Goal: Task Accomplishment & Management: Complete application form

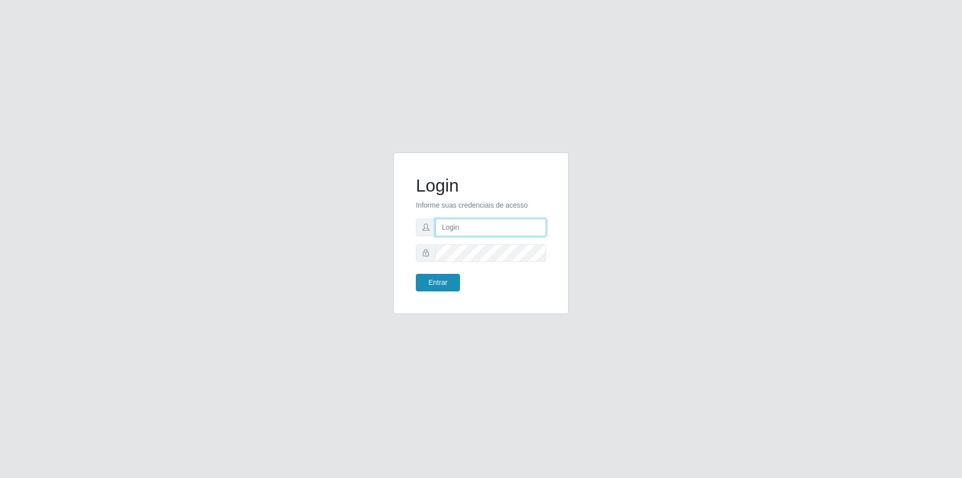
type input "[EMAIL_ADDRESS][DOMAIN_NAME]"
click at [442, 279] on button "Entrar" at bounding box center [438, 283] width 44 height 18
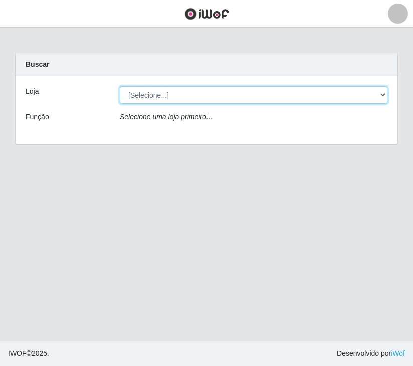
click at [237, 98] on select "[Selecione...] Nova República - Pajuçara Nova República - Pompeia" at bounding box center [254, 95] width 268 height 18
select select "64"
click at [120, 86] on select "[Selecione...] Nova República - Pajuçara Nova República - Pompeia" at bounding box center [254, 95] width 268 height 18
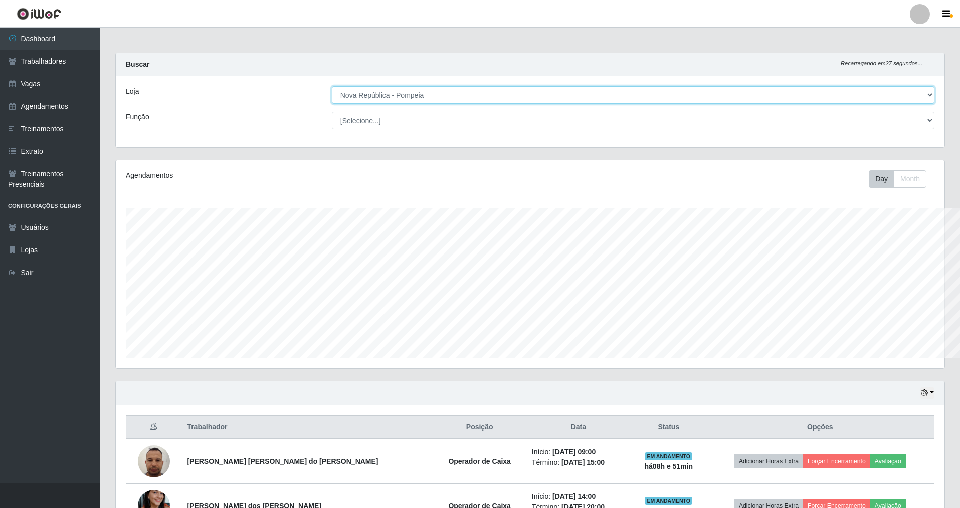
scroll to position [501068, 500447]
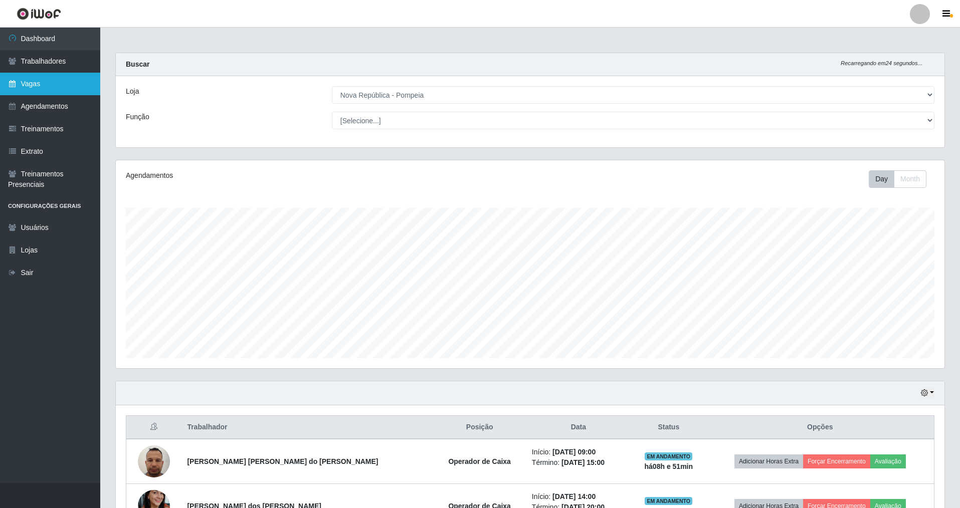
click at [46, 90] on link "Vagas" at bounding box center [50, 84] width 100 height 23
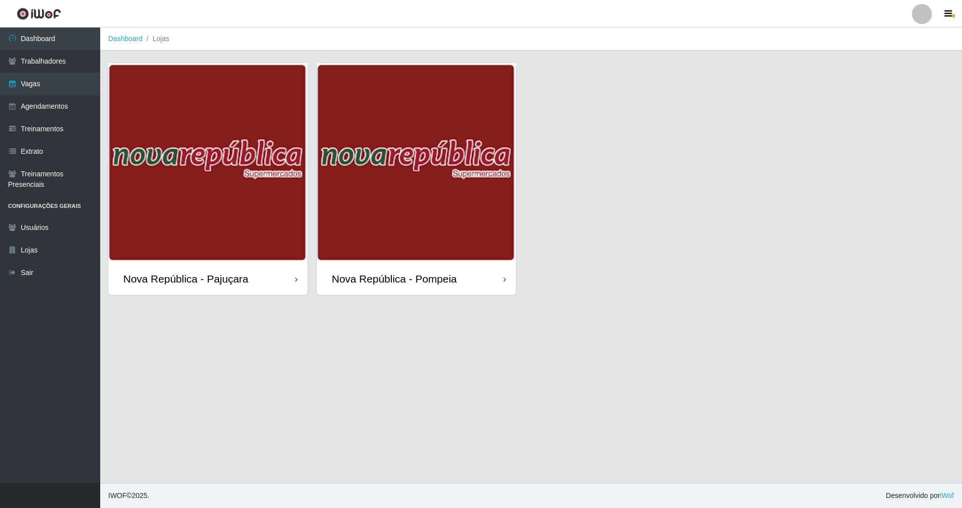
click at [399, 283] on div "Nova República - Pompeia" at bounding box center [394, 279] width 125 height 13
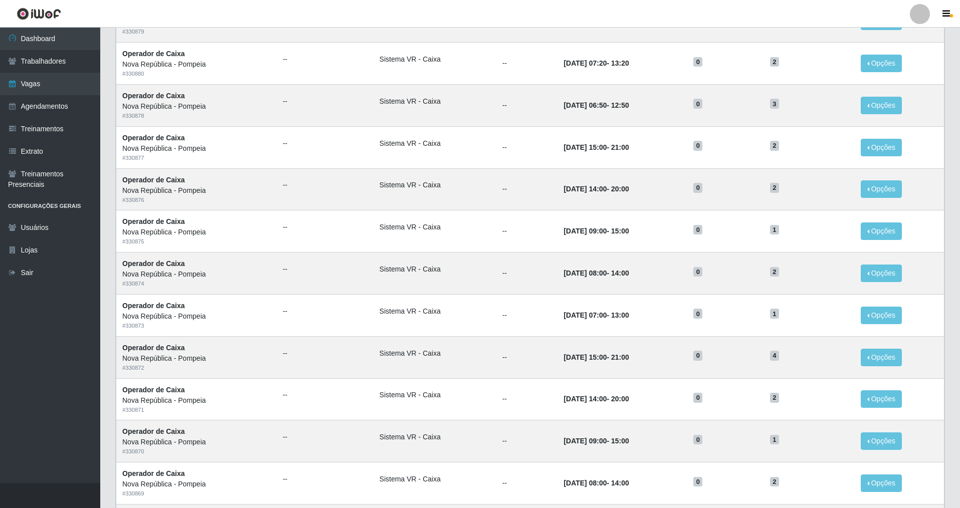
scroll to position [341, 0]
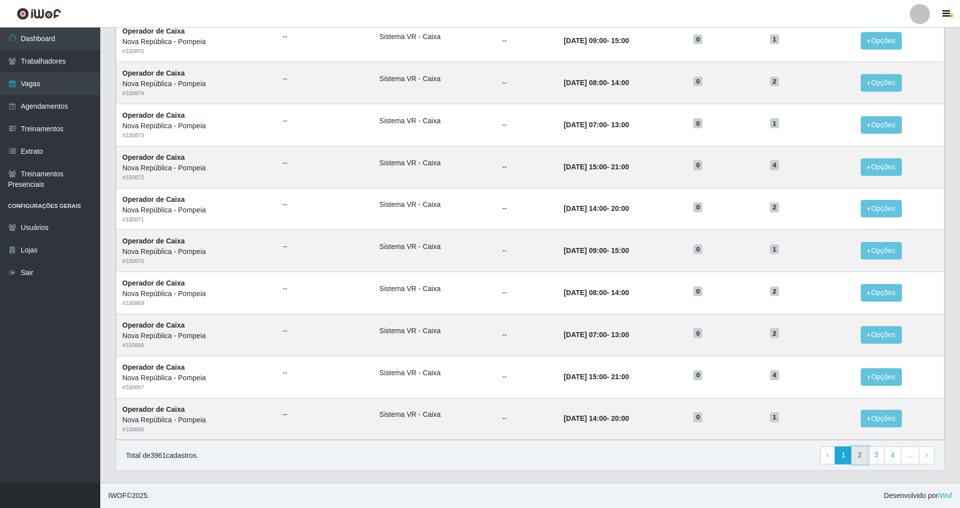
click at [413, 365] on link "2" at bounding box center [859, 456] width 17 height 18
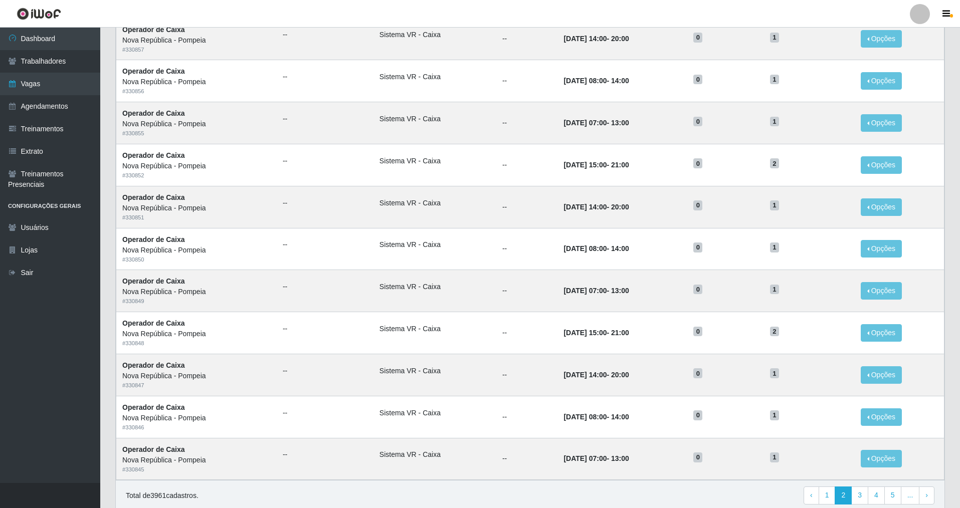
scroll to position [341, 0]
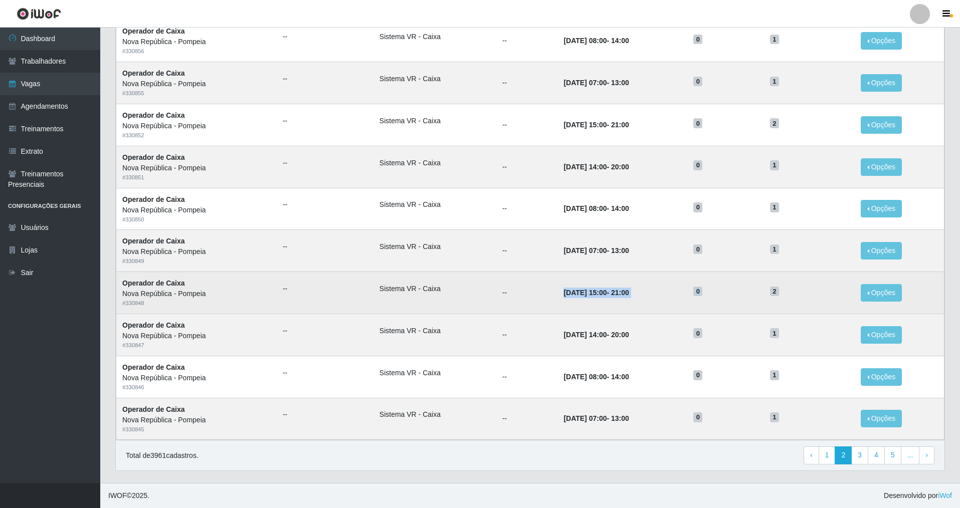
drag, startPoint x: 542, startPoint y: 291, endPoint x: 737, endPoint y: 283, distance: 194.7
click at [737, 283] on tr "Operador de Caixa Nova República - Pompeia # 330848 -- Sistema VR - Caixa -- [D…" at bounding box center [530, 293] width 828 height 42
click at [735, 286] on h5 "0" at bounding box center [725, 291] width 64 height 11
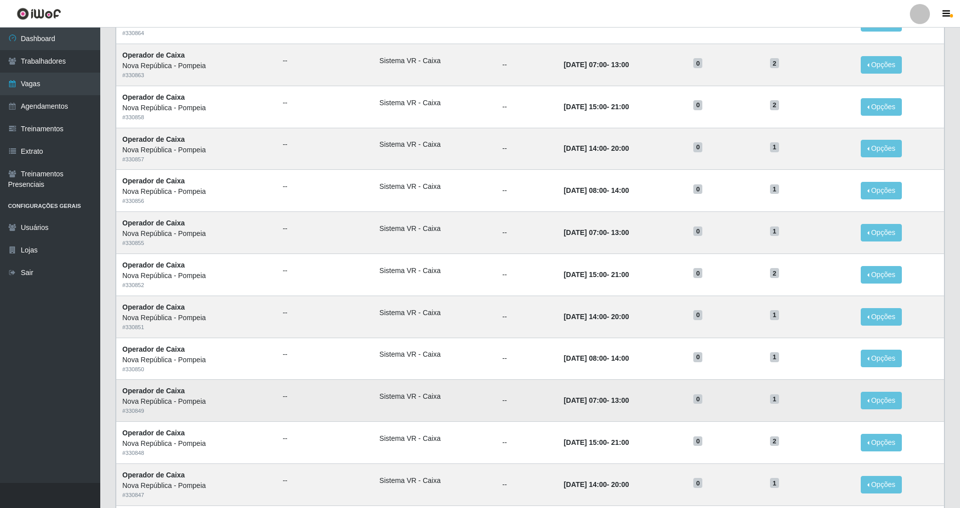
scroll to position [0, 0]
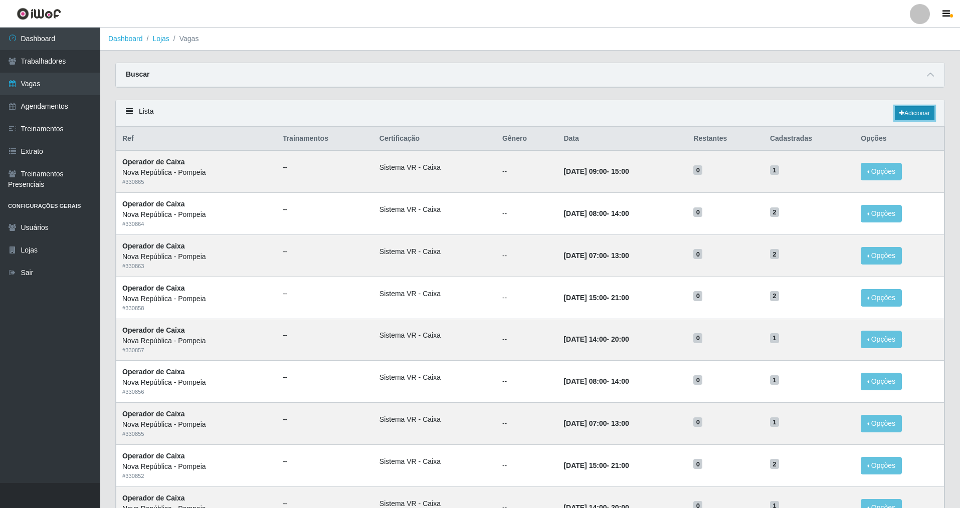
click at [913, 117] on link "Adicionar" at bounding box center [915, 113] width 40 height 14
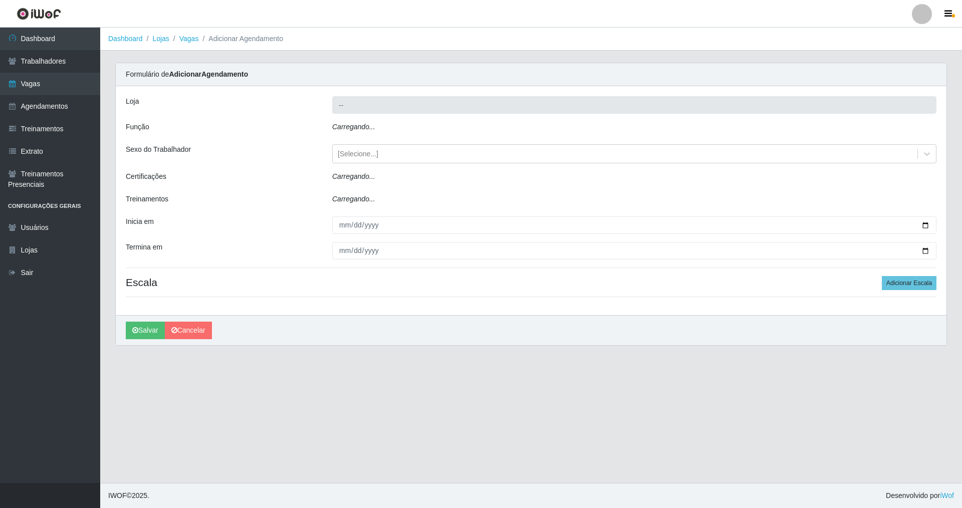
type input "Nova República - Pompeia"
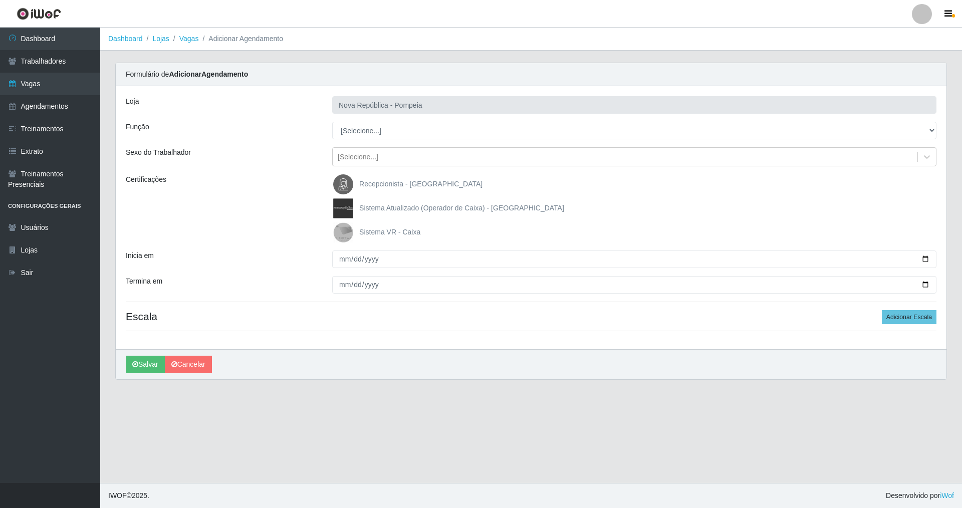
click at [372, 228] on span "Sistema VR - Caixa" at bounding box center [389, 232] width 61 height 8
click at [0, 0] on input "Sistema VR - Caixa" at bounding box center [0, 0] width 0 height 0
click at [381, 155] on div "[Selecione...]" at bounding box center [625, 157] width 585 height 17
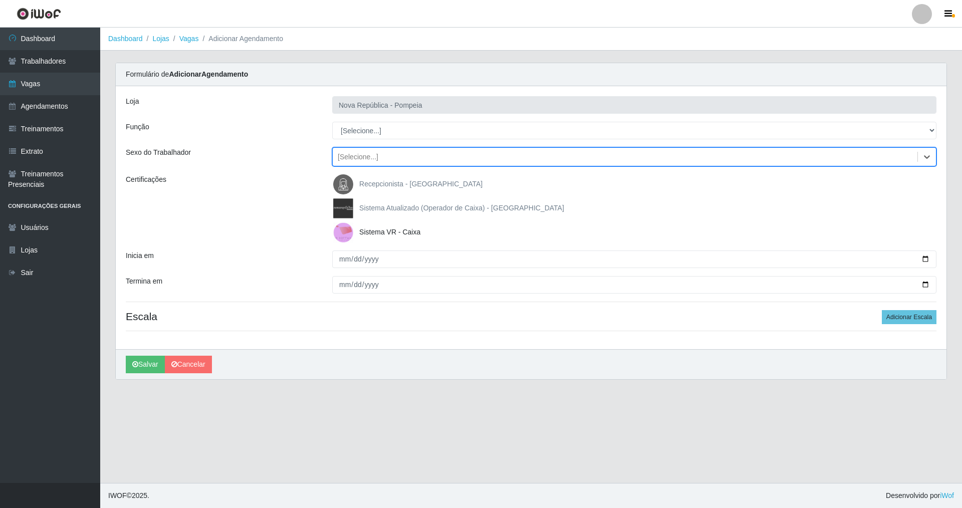
click at [381, 155] on div "[Selecione...]" at bounding box center [625, 157] width 585 height 17
click at [383, 134] on select "[Selecione...] Balconista Operador de Caixa Recepcionista Repositor" at bounding box center [634, 131] width 605 height 18
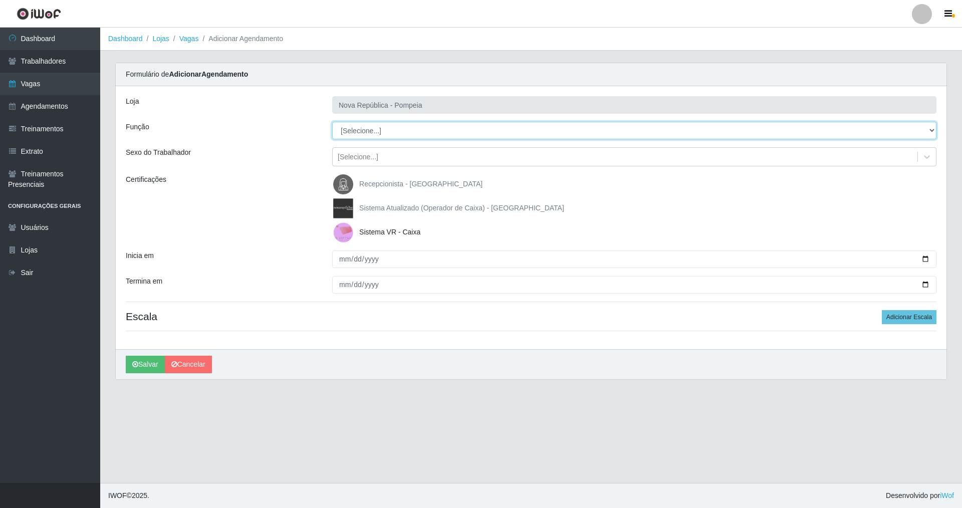
select select "22"
click at [332, 122] on select "[Selecione...] Balconista Operador de Caixa Recepcionista Repositor" at bounding box center [634, 131] width 605 height 18
drag, startPoint x: 341, startPoint y: 258, endPoint x: 356, endPoint y: 258, distance: 14.5
click at [349, 258] on input "Inicia em" at bounding box center [634, 260] width 605 height 18
type input "[DATE]"
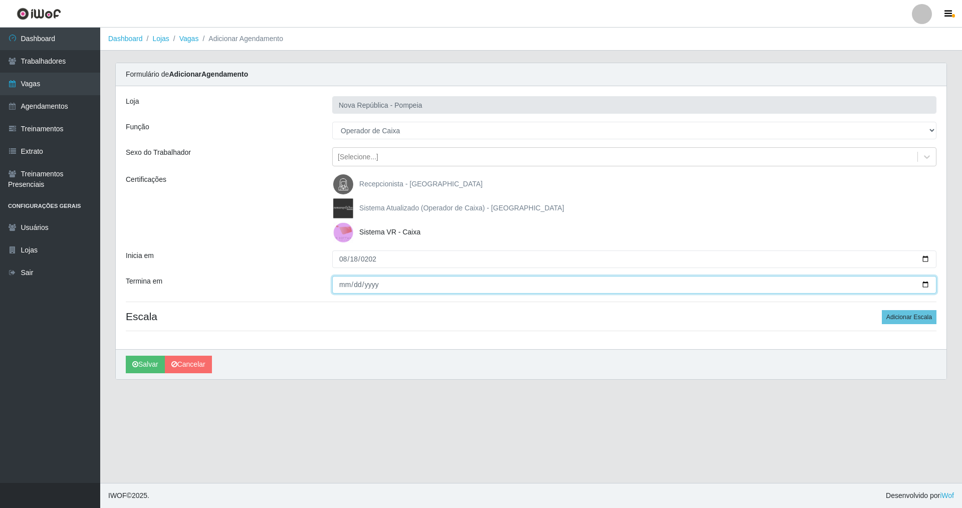
click at [444, 281] on input "Termina em" at bounding box center [634, 285] width 605 height 18
type input "[DATE]"
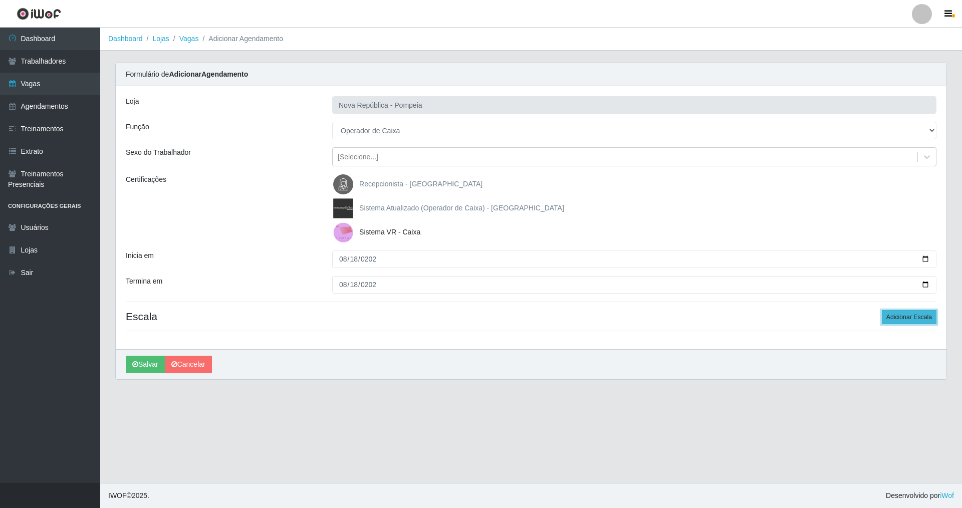
click at [920, 313] on button "Adicionar Escala" at bounding box center [909, 317] width 55 height 14
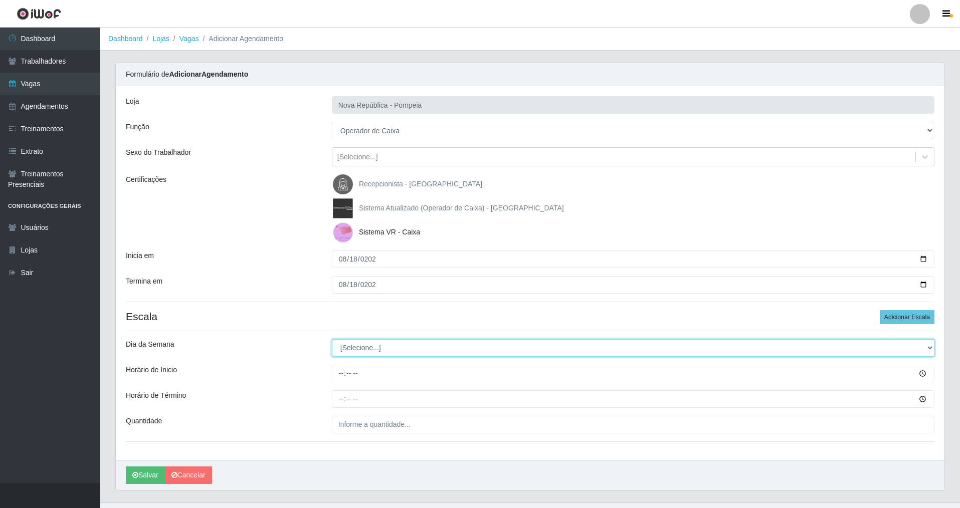
click at [438, 346] on select "[Selecione...] Segunda Terça Quarta Quinta Sexta Sábado Domingo" at bounding box center [633, 348] width 603 height 18
select select "1"
click at [332, 339] on select "[Selecione...] Segunda Terça Quarta Quinta Sexta Sábado Domingo" at bounding box center [633, 348] width 603 height 18
drag, startPoint x: 343, startPoint y: 375, endPoint x: 366, endPoint y: 382, distance: 24.3
click at [344, 375] on input "Horário de Inicio" at bounding box center [633, 374] width 603 height 18
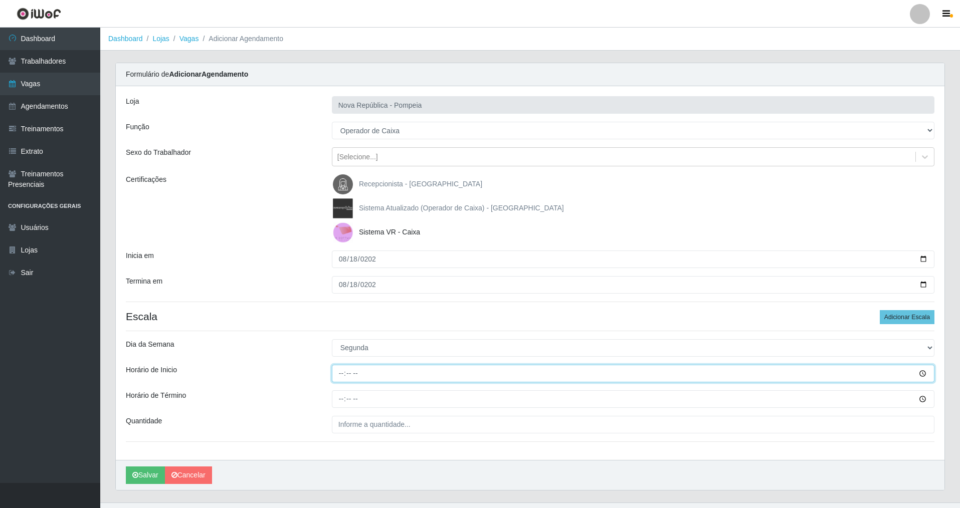
type input "14:00"
click at [336, 400] on input "Horário de Término" at bounding box center [633, 399] width 603 height 18
type input "20:00"
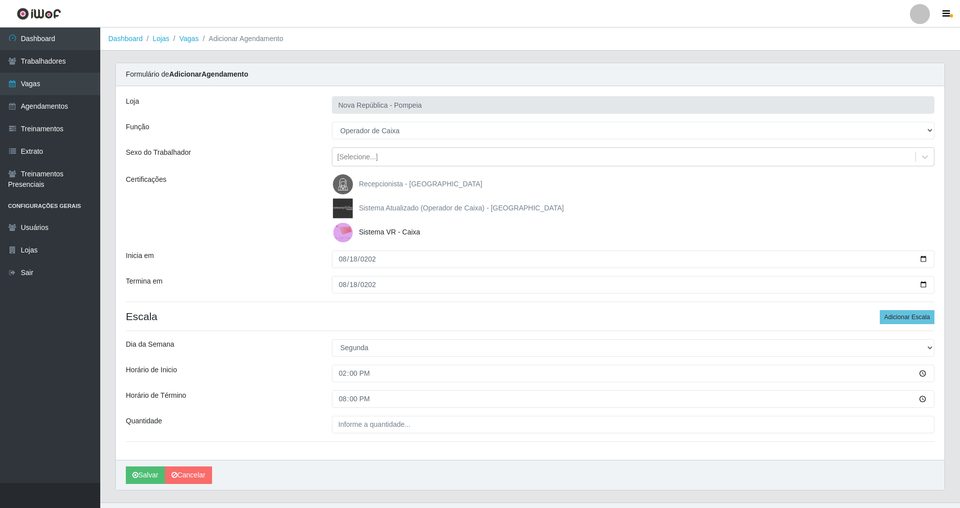
click at [379, 436] on div "Loja Nova República - Pompeia Função [Selecione...] Balconista Operador de Caix…" at bounding box center [530, 273] width 829 height 374
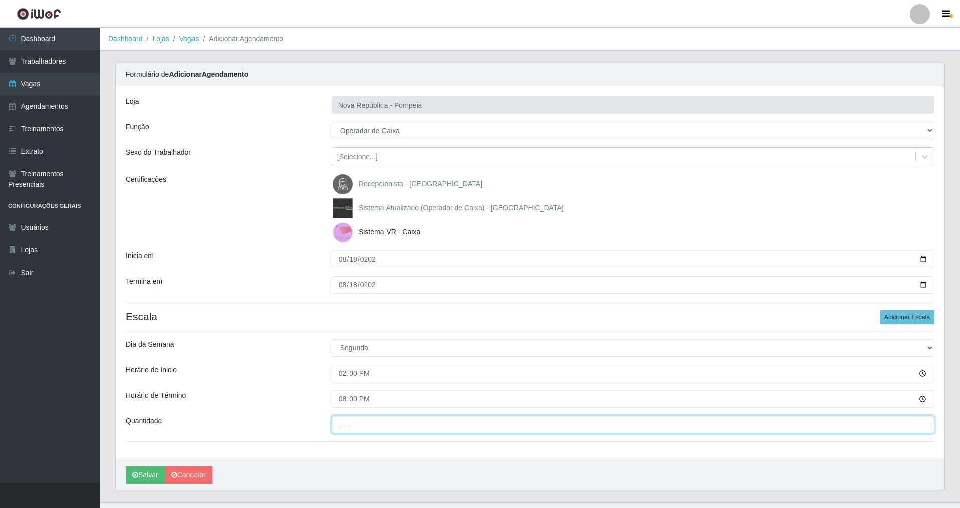
click at [373, 423] on input "___" at bounding box center [633, 425] width 603 height 18
type input "1__"
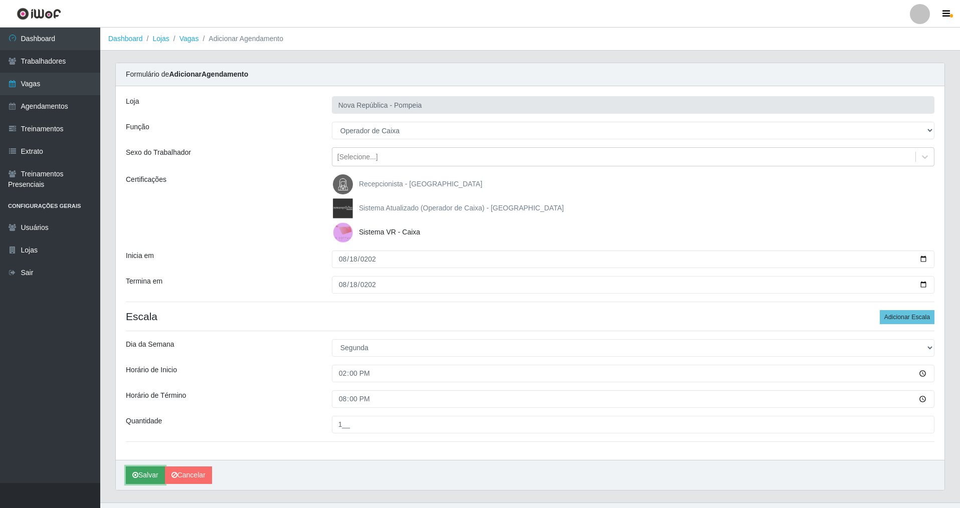
click at [137, 475] on icon "submit" at bounding box center [135, 475] width 6 height 7
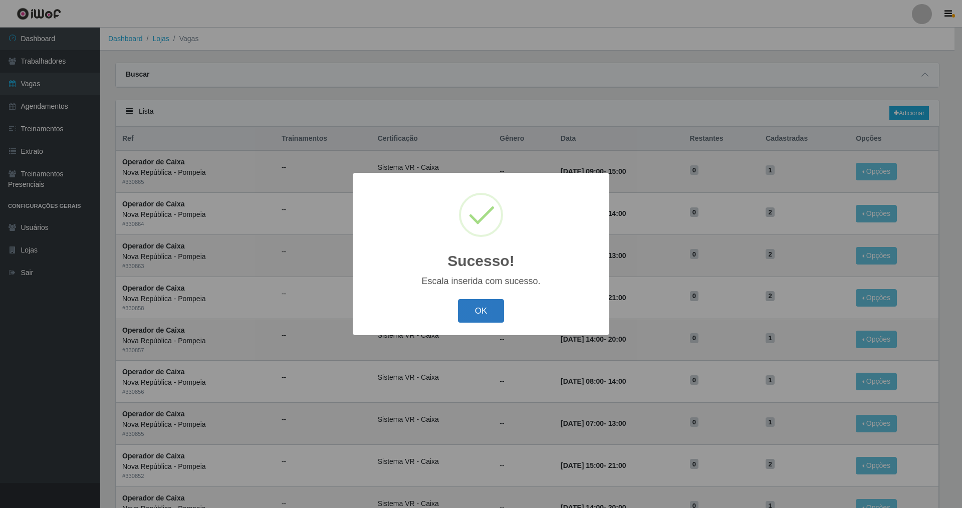
click at [489, 311] on button "OK" at bounding box center [481, 311] width 47 height 24
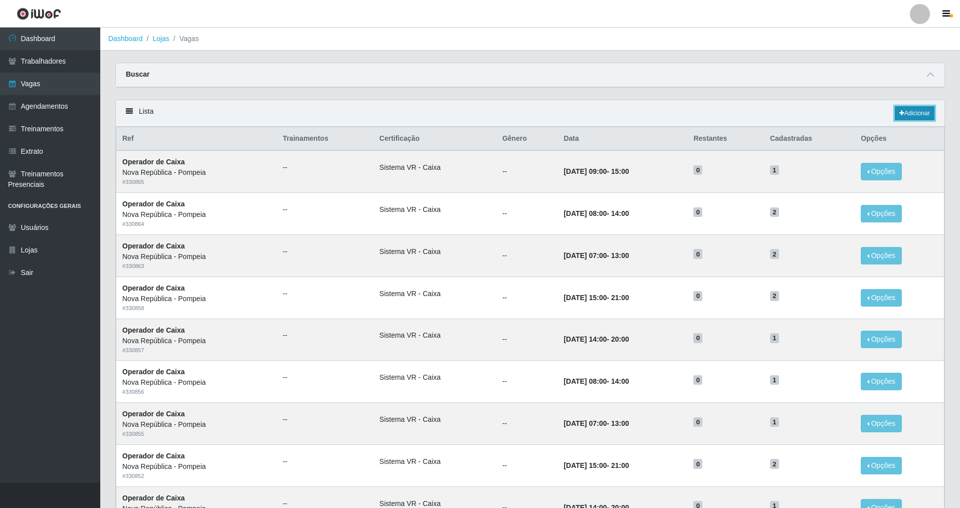
click at [907, 115] on link "Adicionar" at bounding box center [915, 113] width 40 height 14
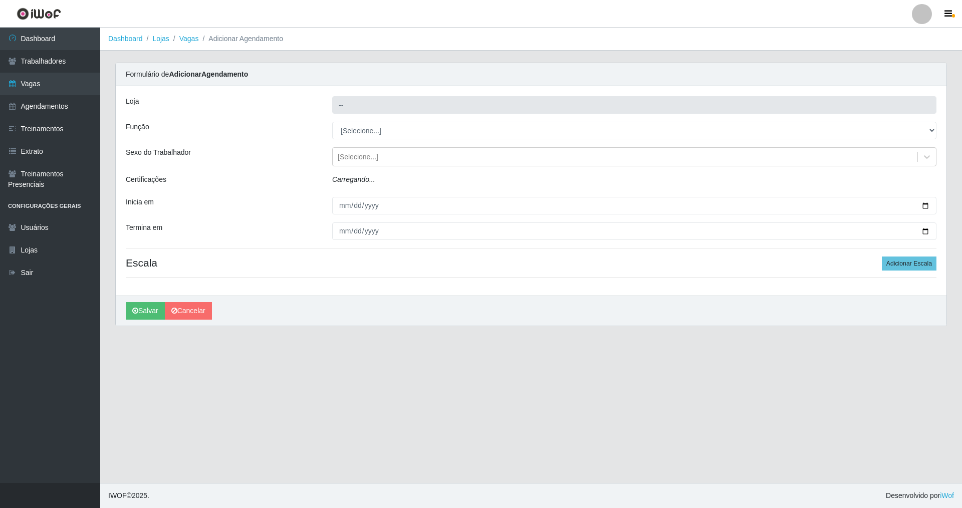
type input "Nova República - Pompeia"
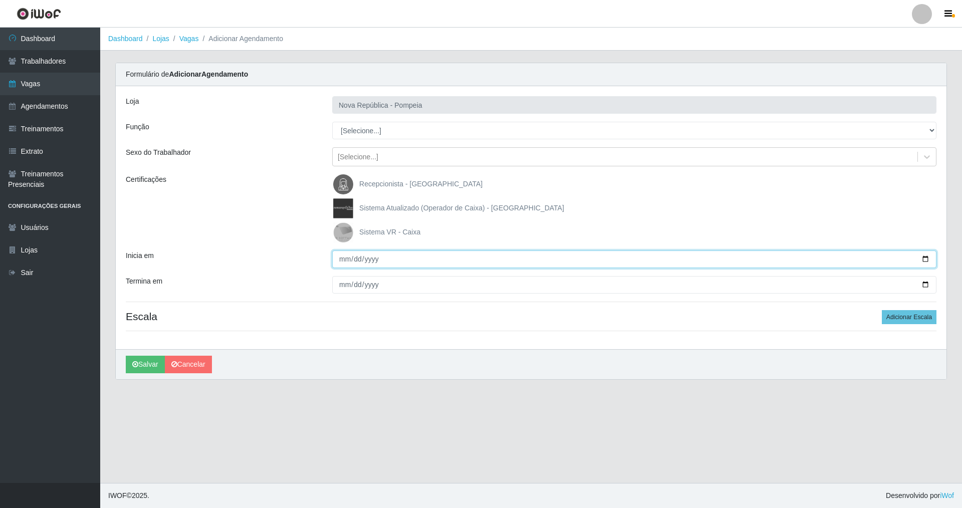
drag, startPoint x: 341, startPoint y: 258, endPoint x: 424, endPoint y: 277, distance: 84.8
click at [347, 259] on input "Inicia em" at bounding box center [634, 260] width 605 height 18
type input "[DATE]"
drag, startPoint x: 343, startPoint y: 287, endPoint x: 377, endPoint y: 302, distance: 37.3
click at [345, 294] on div "Loja Nova República - Pompeia Função [Selecione...] Balconista Operador de Caix…" at bounding box center [531, 217] width 831 height 263
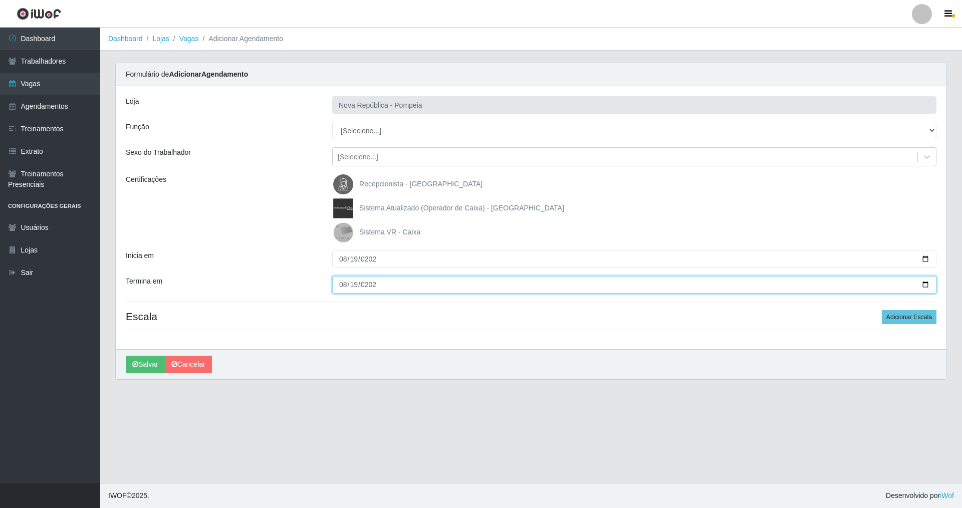
type input "[DATE]"
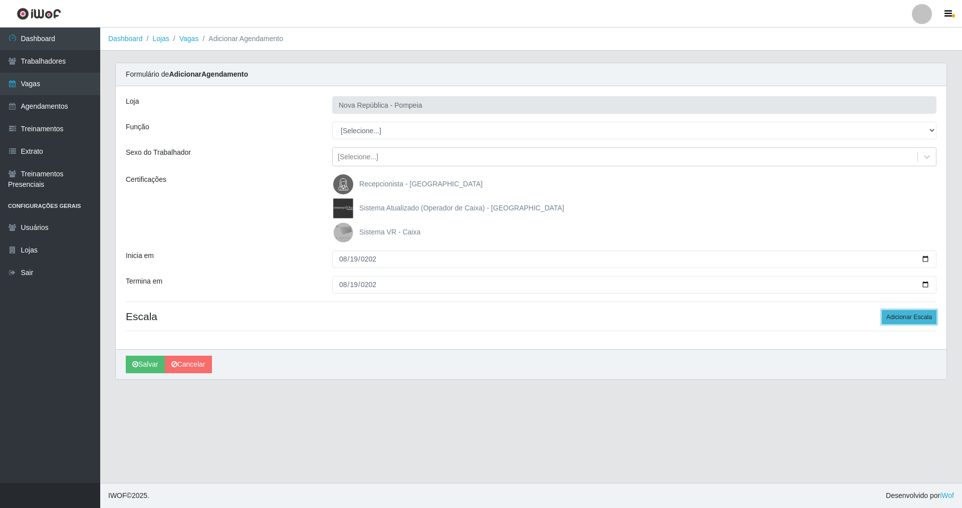
click at [926, 319] on button "Adicionar Escala" at bounding box center [909, 317] width 55 height 14
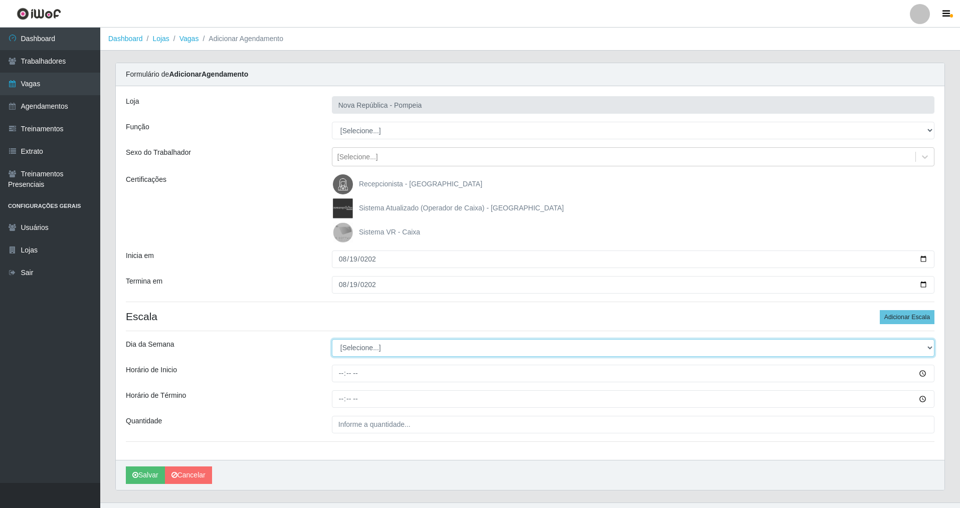
click at [381, 348] on select "[Selecione...] Segunda Terça Quarta Quinta Sexta Sábado Domingo" at bounding box center [633, 348] width 603 height 18
select select "2"
click at [332, 339] on select "[Selecione...] Segunda Terça Quarta Quinta Sexta Sábado Domingo" at bounding box center [633, 348] width 603 height 18
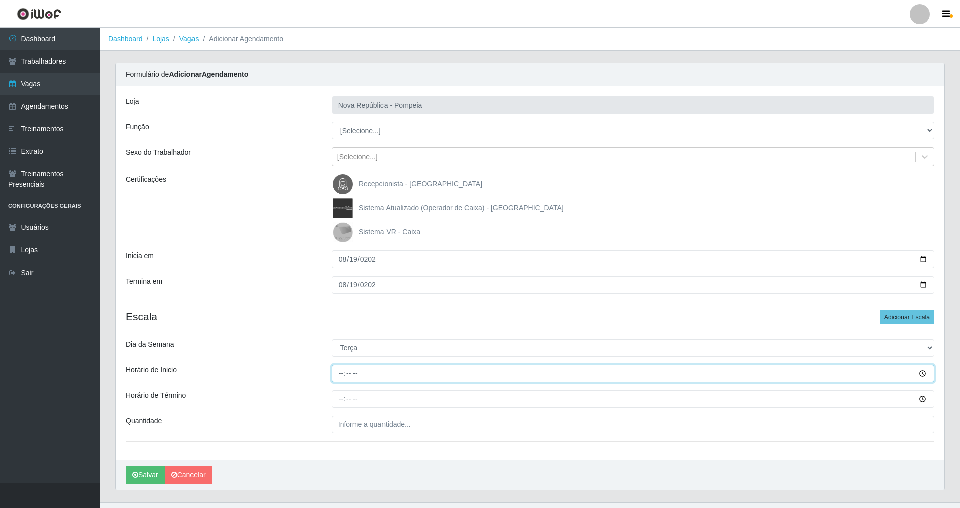
click at [347, 377] on input "Horário de Inicio" at bounding box center [633, 374] width 603 height 18
click at [341, 375] on input "Horário de Inicio" at bounding box center [633, 374] width 603 height 18
type input "14:00"
drag, startPoint x: 345, startPoint y: 404, endPoint x: 344, endPoint y: 399, distance: 5.6
click at [345, 403] on input "Horário de Término" at bounding box center [633, 399] width 603 height 18
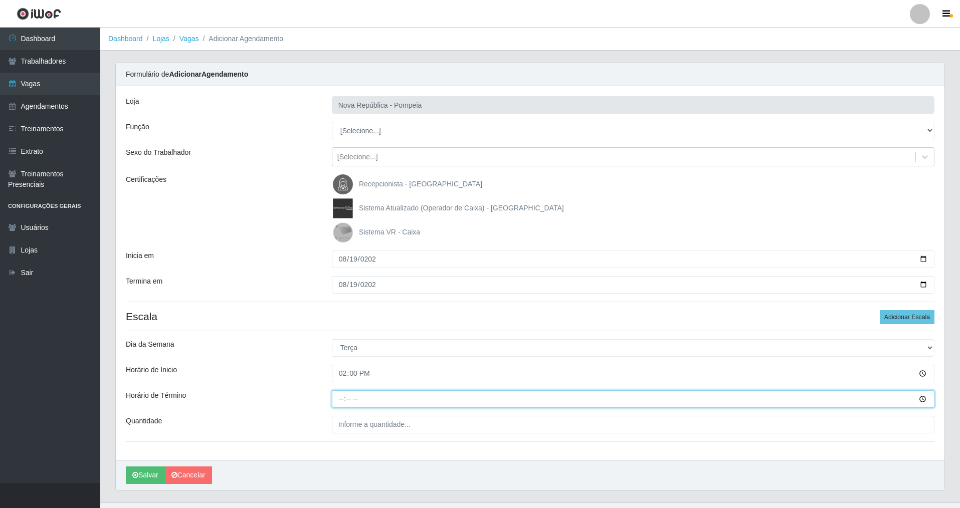
type input "20:00"
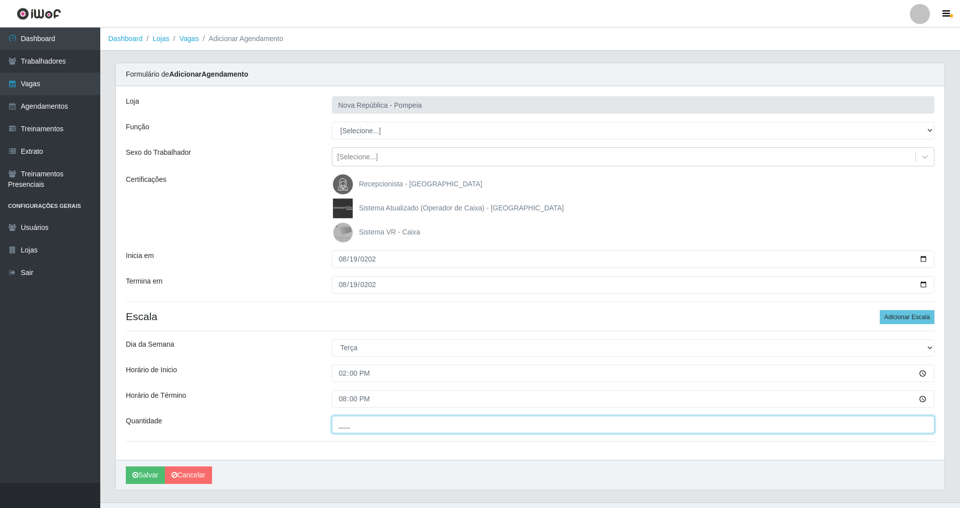
click at [372, 423] on input "___" at bounding box center [633, 425] width 603 height 18
type input "1__"
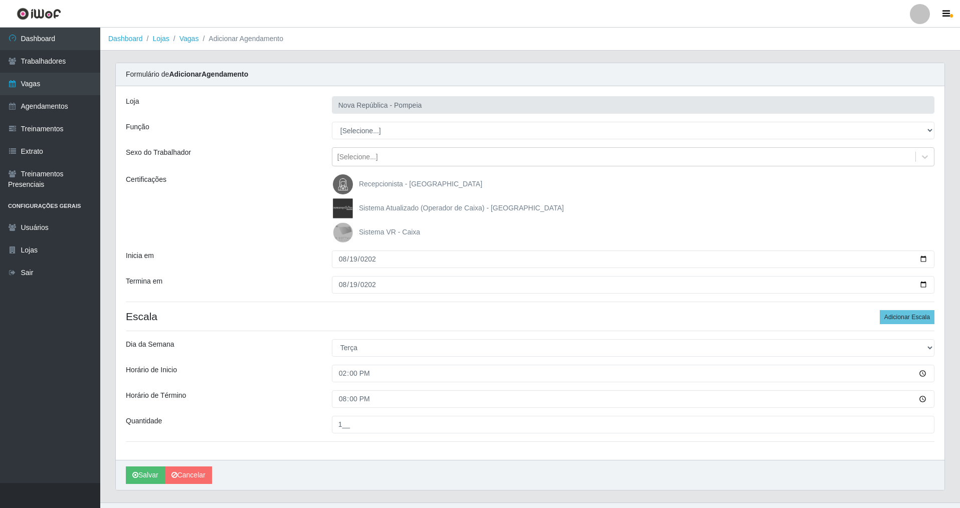
click at [352, 232] on img at bounding box center [345, 233] width 24 height 20
click at [0, 0] on input "Sistema VR - Caixa" at bounding box center [0, 0] width 0 height 0
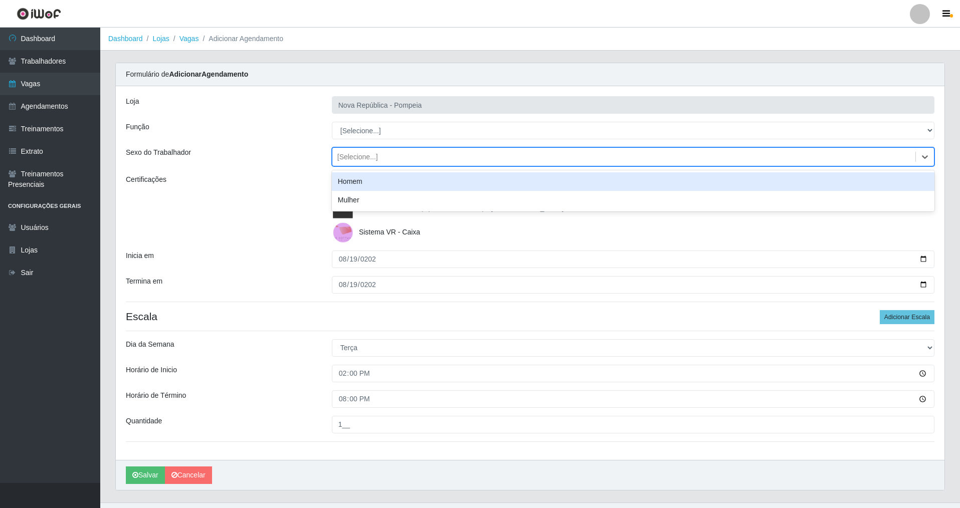
click at [378, 157] on div "[Selecione...]" at bounding box center [623, 157] width 583 height 17
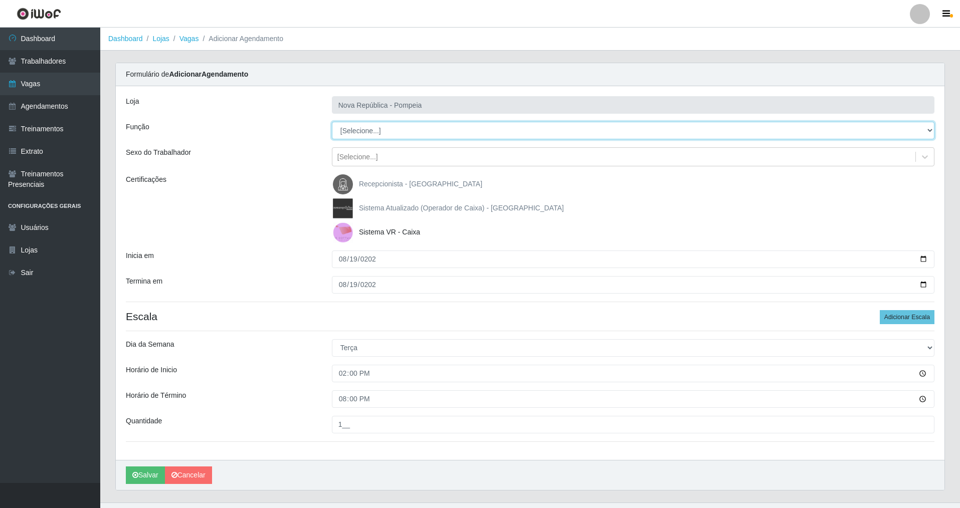
click at [387, 133] on select "[Selecione...] Balconista Operador de Caixa Recepcionista Repositor" at bounding box center [633, 131] width 603 height 18
select select "22"
click at [332, 122] on select "[Selecione...] Balconista Operador de Caixa Recepcionista Repositor" at bounding box center [633, 131] width 603 height 18
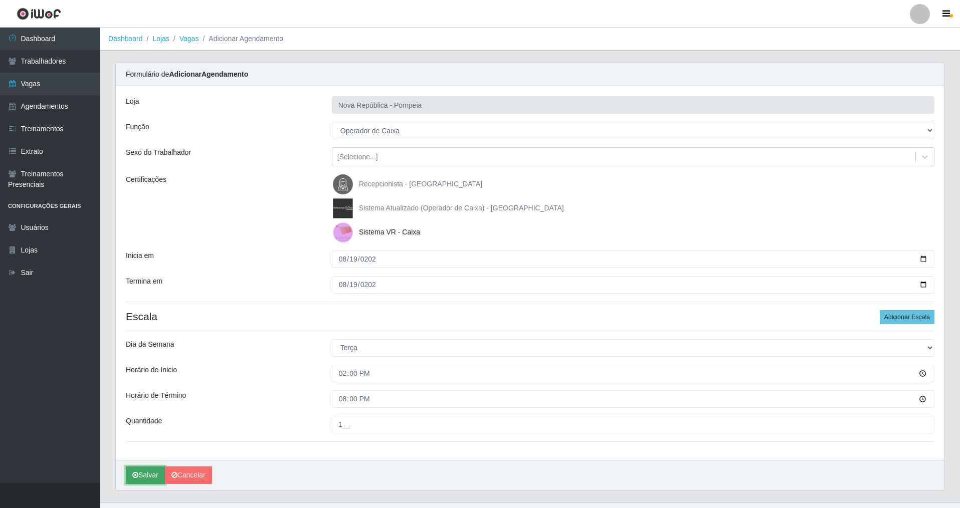
click at [134, 474] on icon "submit" at bounding box center [135, 475] width 6 height 7
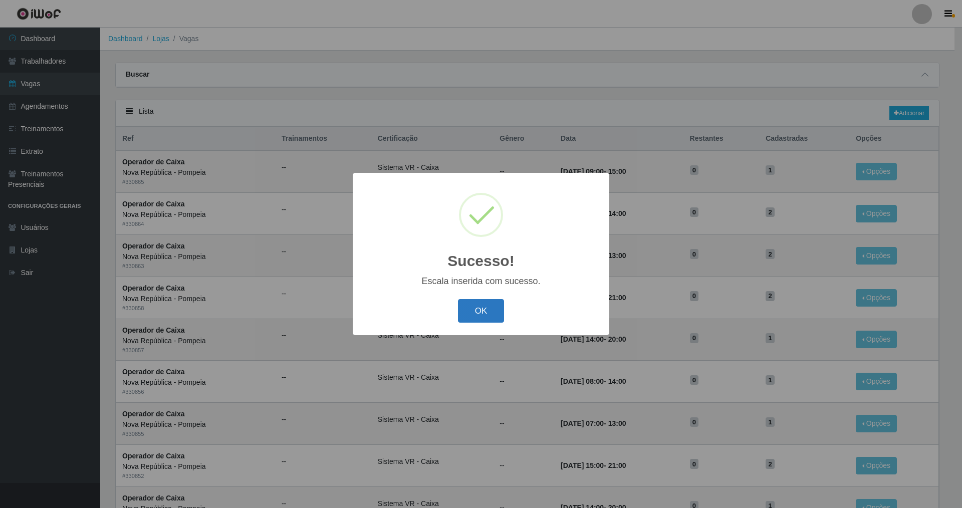
click at [481, 300] on button "OK" at bounding box center [481, 311] width 47 height 24
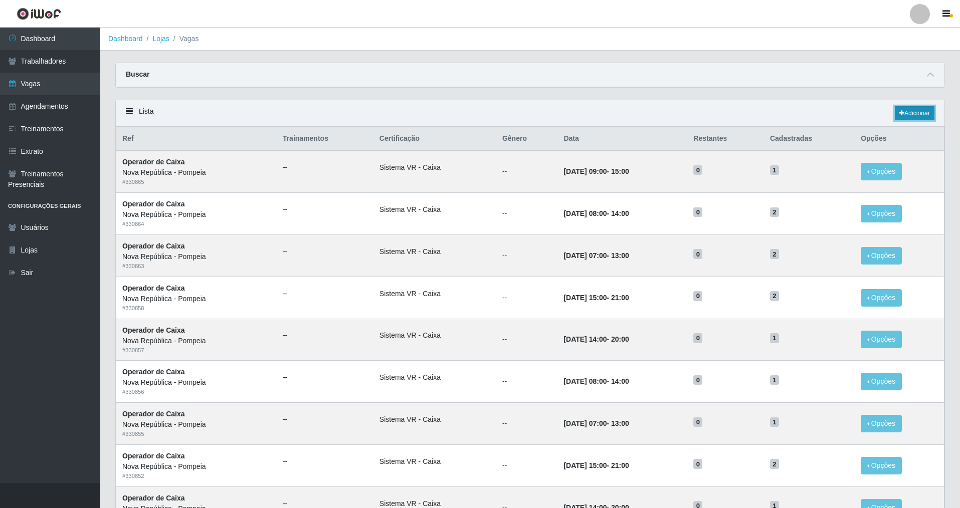
click at [906, 119] on link "Adicionar" at bounding box center [915, 113] width 40 height 14
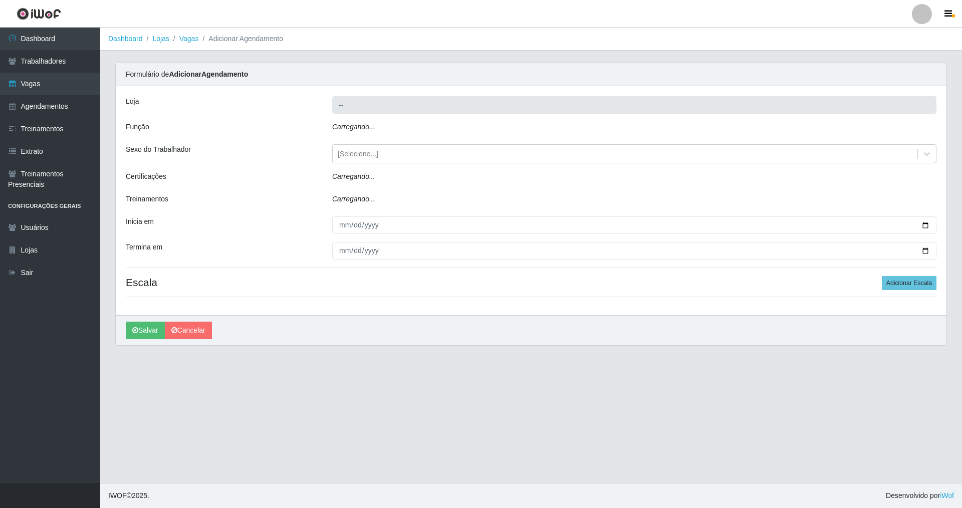
type input "Nova República - Pompeia"
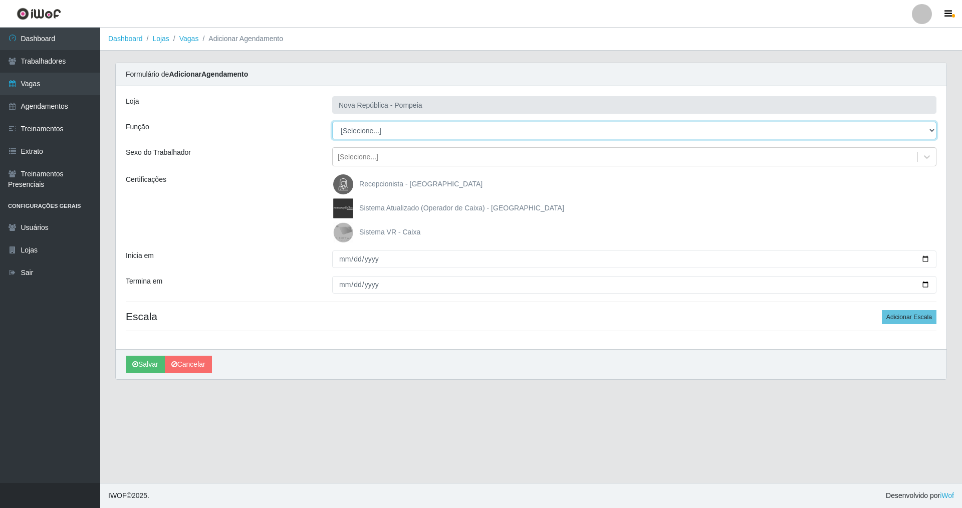
click at [368, 134] on select "[Selecione...] Balconista Operador de Caixa Recepcionista Repositor" at bounding box center [634, 131] width 605 height 18
select select "22"
click at [332, 122] on select "[Selecione...] Balconista Operador de Caixa Recepcionista Repositor" at bounding box center [634, 131] width 605 height 18
click at [343, 233] on img at bounding box center [345, 233] width 24 height 20
click at [0, 0] on input "Sistema VR - Caixa" at bounding box center [0, 0] width 0 height 0
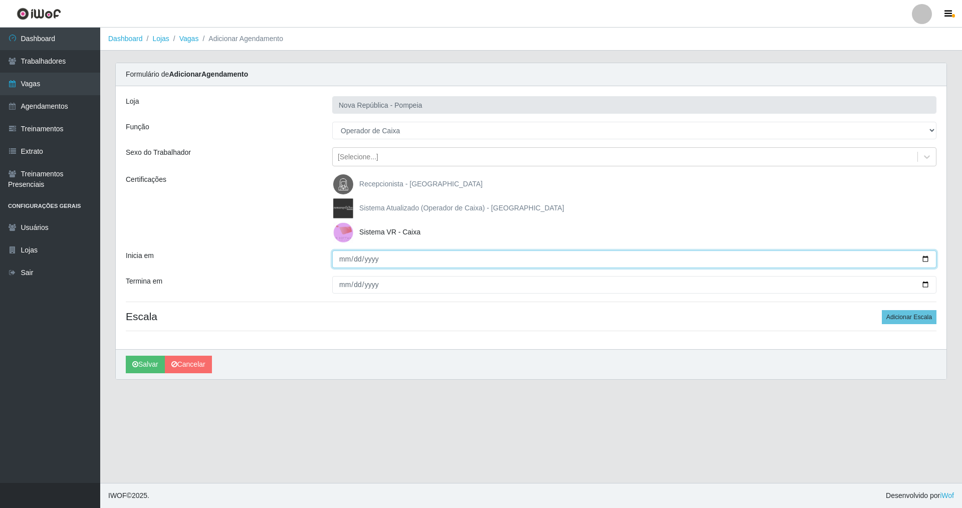
click at [369, 267] on input "Inicia em" at bounding box center [634, 260] width 605 height 18
type input "[DATE]"
click at [338, 285] on input "Termina em" at bounding box center [634, 285] width 605 height 18
type input "275760-08-20"
type input "[DATE]"
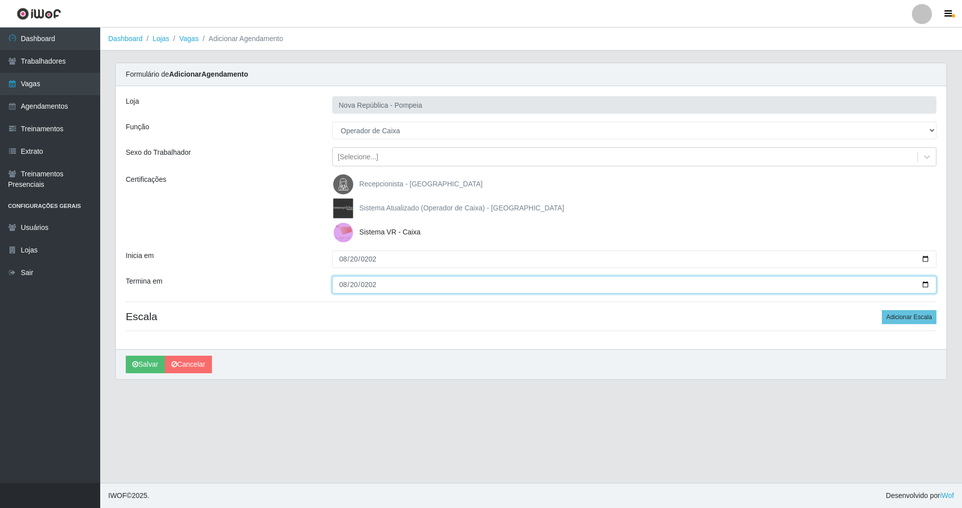
type input "[DATE]"
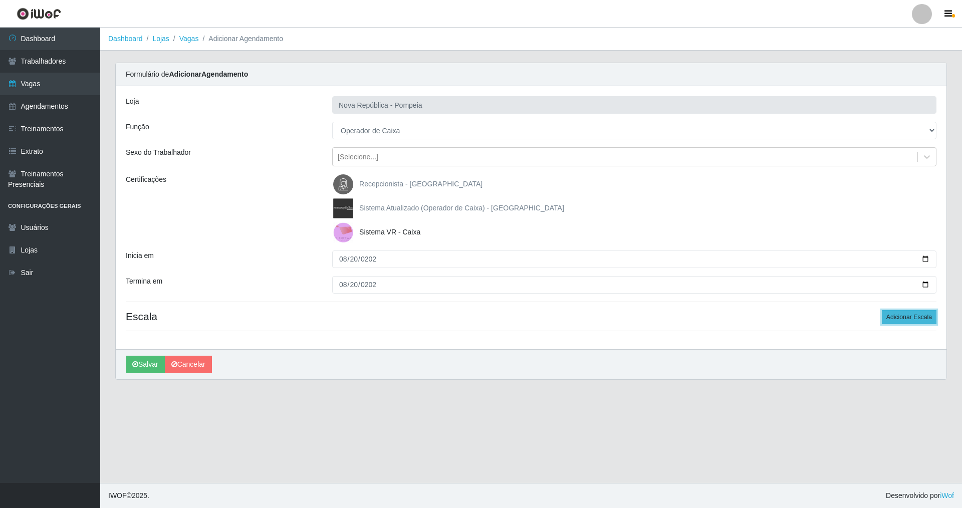
click at [915, 315] on button "Adicionar Escala" at bounding box center [909, 317] width 55 height 14
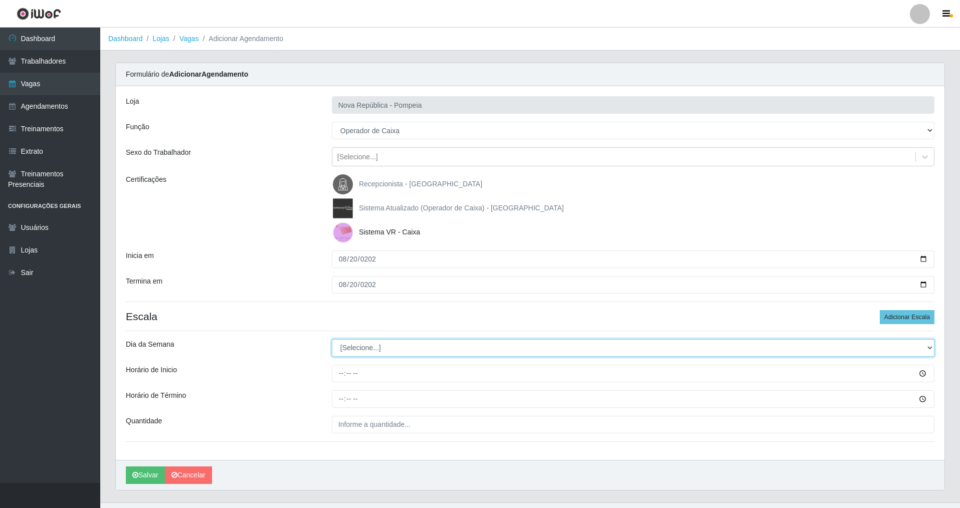
click at [388, 348] on select "[Selecione...] Segunda Terça Quarta Quinta Sexta Sábado Domingo" at bounding box center [633, 348] width 603 height 18
select select "3"
click at [332, 339] on select "[Selecione...] Segunda Terça Quarta Quinta Sexta Sábado Domingo" at bounding box center [633, 348] width 603 height 18
click at [343, 371] on input "Horário de Inicio" at bounding box center [633, 374] width 603 height 18
type input "14:00"
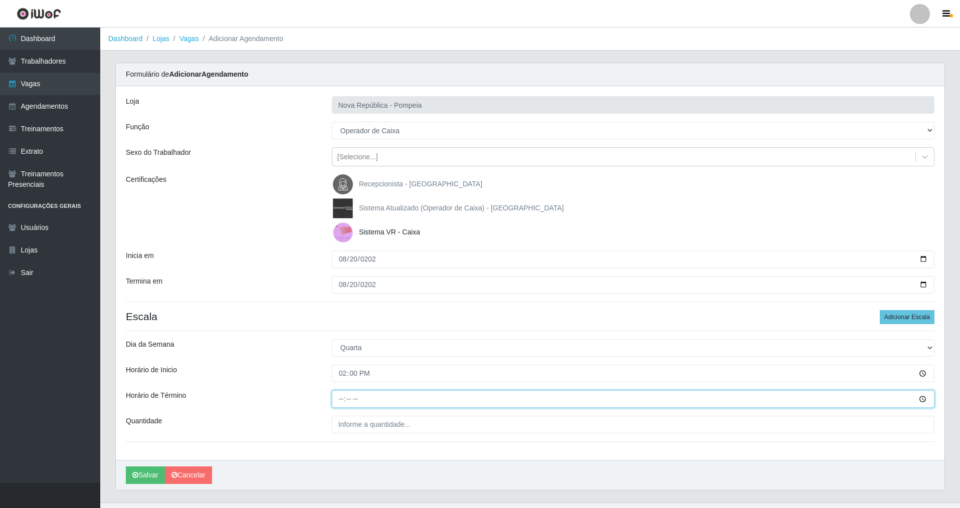
drag, startPoint x: 376, startPoint y: 399, endPoint x: 379, endPoint y: 404, distance: 5.8
click at [377, 403] on input "Horário de Término" at bounding box center [633, 399] width 603 height 18
type input "20:00"
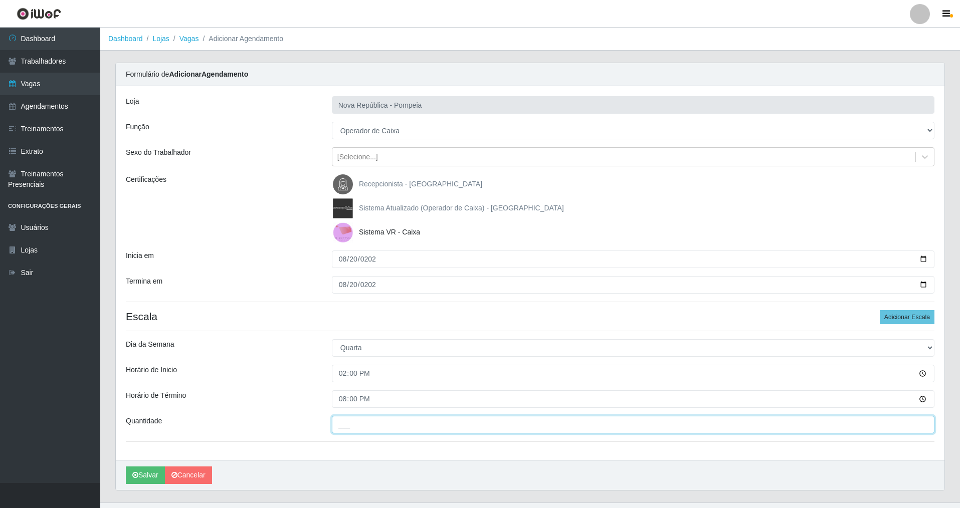
click at [382, 424] on input "___" at bounding box center [633, 425] width 603 height 18
type input "1__"
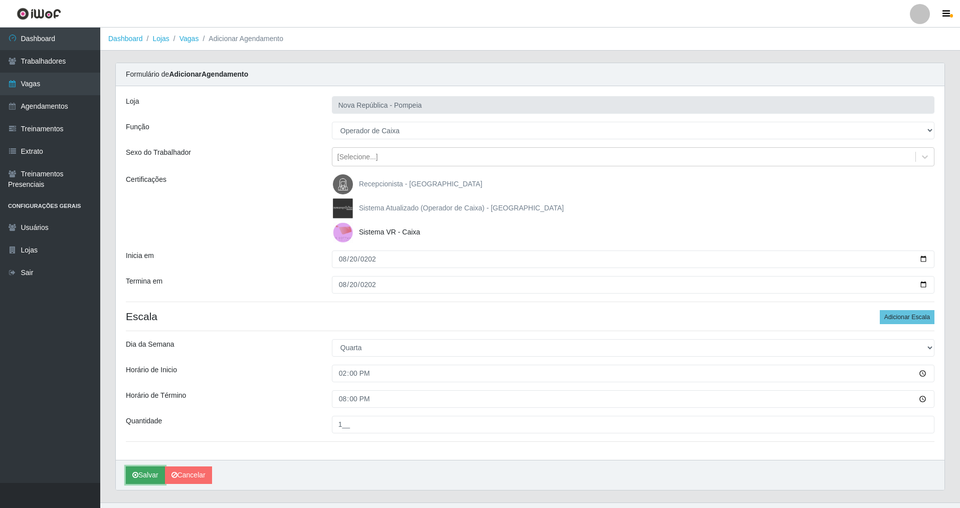
click at [143, 477] on button "Salvar" at bounding box center [145, 476] width 39 height 18
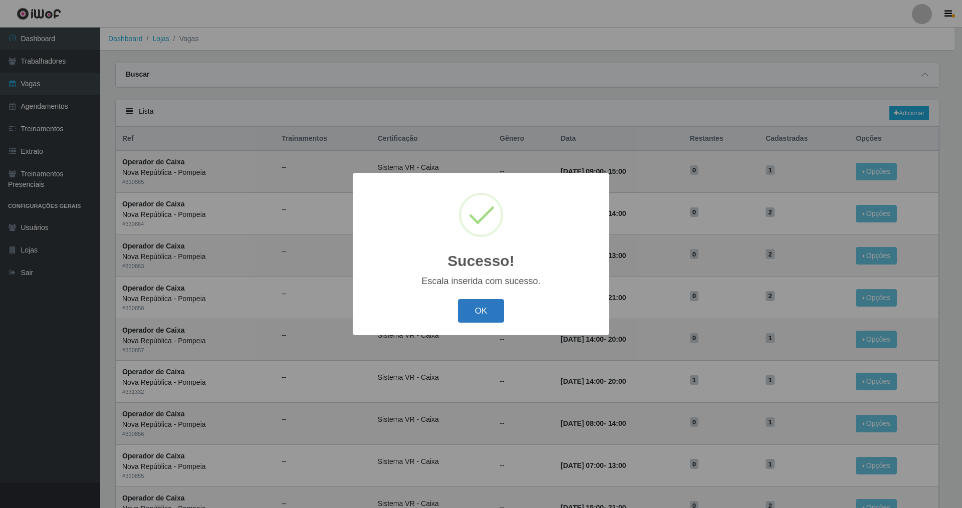
drag, startPoint x: 474, startPoint y: 314, endPoint x: 487, endPoint y: 312, distance: 13.7
click at [478, 313] on button "OK" at bounding box center [481, 311] width 47 height 24
